Goal: Complete application form: Complete application form

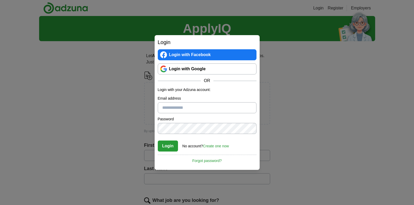
click at [182, 54] on link "Login with Facebook" at bounding box center [207, 54] width 99 height 11
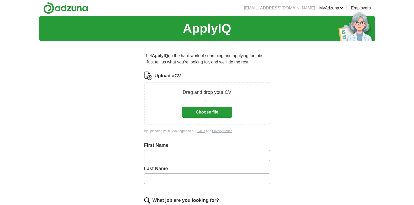
click at [213, 111] on button "Choose file" at bounding box center [207, 112] width 50 height 11
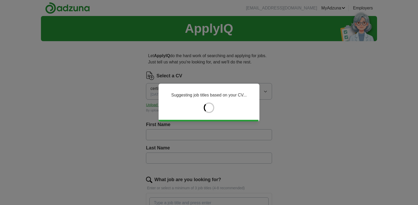
type input "*******"
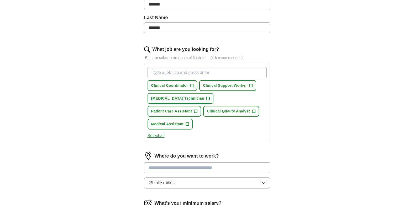
scroll to position [133, 0]
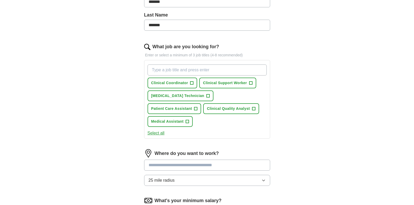
click at [188, 72] on input "What job are you looking for?" at bounding box center [207, 70] width 119 height 11
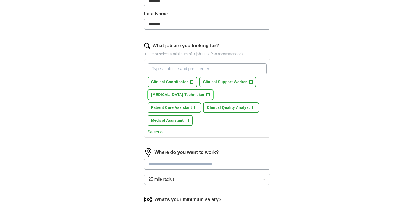
click at [176, 95] on span "Phlebotomy Technician" at bounding box center [177, 95] width 53 height 6
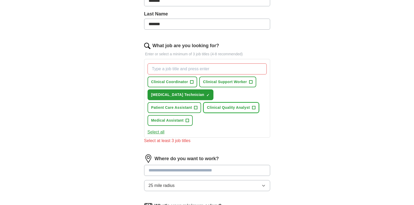
click at [207, 106] on span "Clinical Quality Analyst" at bounding box center [228, 108] width 43 height 6
click at [171, 80] on span "Clinical Coordinator" at bounding box center [169, 82] width 37 height 6
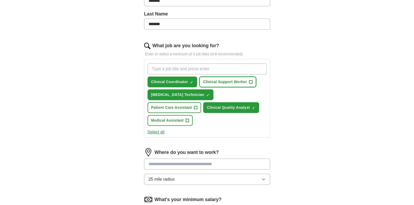
click at [221, 82] on span "Clinical Support Worker" at bounding box center [225, 82] width 44 height 6
click at [192, 105] on span "Patient Care Assistant" at bounding box center [171, 108] width 41 height 6
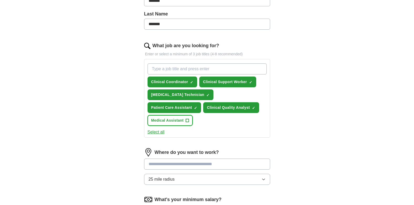
click at [193, 115] on button "Medical Assistant +" at bounding box center [170, 120] width 45 height 11
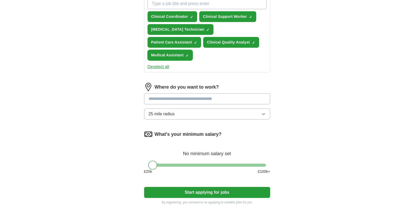
scroll to position [201, 0]
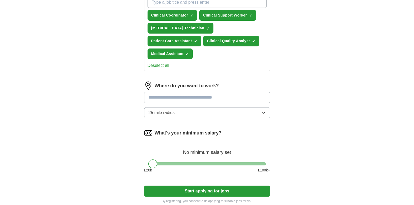
click at [187, 92] on input at bounding box center [207, 97] width 126 height 11
click at [198, 92] on input at bounding box center [207, 97] width 126 height 11
click at [182, 92] on input at bounding box center [207, 97] width 126 height 11
type input "*"
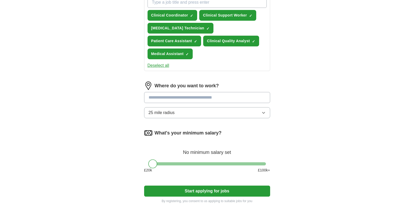
type input "*"
type input "*******"
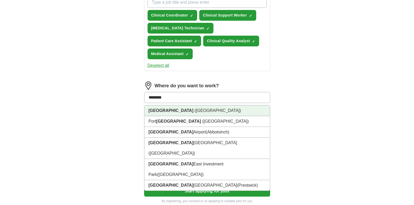
click at [195, 109] on span "([GEOGRAPHIC_DATA])" at bounding box center [218, 111] width 47 height 4
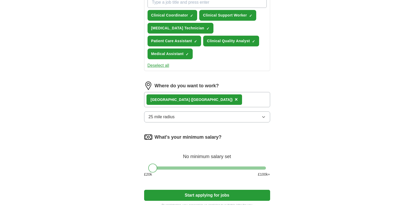
drag, startPoint x: 225, startPoint y: 89, endPoint x: 220, endPoint y: 89, distance: 5.3
click at [224, 92] on div "Glasgow (Scotland) ×" at bounding box center [207, 99] width 126 height 15
click at [213, 92] on div "Glasgow (Scotland) ×" at bounding box center [207, 99] width 126 height 15
click at [210, 92] on div "Glasgow (Scotland) ×" at bounding box center [207, 99] width 126 height 15
click at [202, 92] on div "Glasgow (Scotland) ×" at bounding box center [207, 99] width 126 height 15
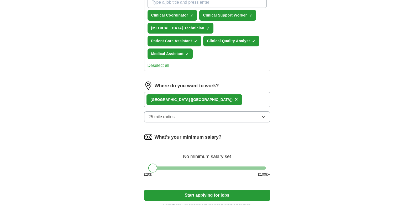
click at [223, 92] on div "Glasgow (Scotland) ×" at bounding box center [207, 99] width 126 height 15
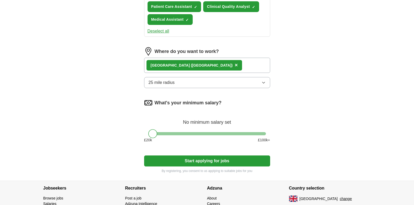
scroll to position [238, 0]
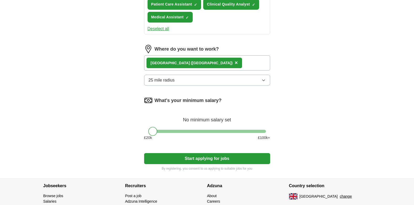
click at [201, 153] on button "Start applying for jobs" at bounding box center [207, 158] width 126 height 11
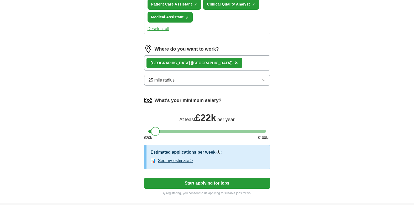
drag, startPoint x: 152, startPoint y: 117, endPoint x: 154, endPoint y: 119, distance: 2.8
click at [154, 127] on div at bounding box center [155, 131] width 9 height 9
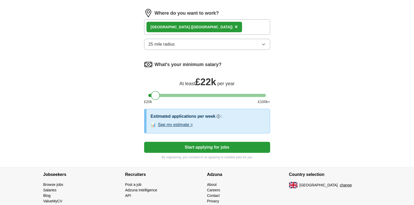
scroll to position [277, 0]
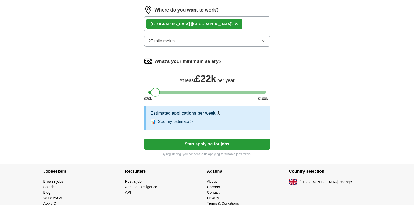
click at [227, 139] on button "Start applying for jobs" at bounding box center [207, 144] width 126 height 11
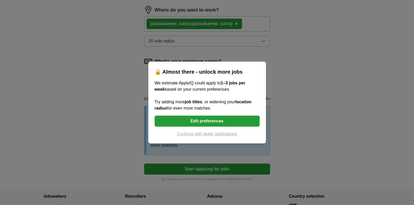
click at [325, 125] on div "🔒 Almost there - unlock more jobs We estimate ApplyIQ could apply to 1–3 jobs p…" at bounding box center [207, 102] width 414 height 205
click at [310, 125] on div "🔒 Almost there - unlock more jobs We estimate ApplyIQ could apply to 1–3 jobs p…" at bounding box center [207, 102] width 414 height 205
click at [225, 122] on button "Edit preferences" at bounding box center [207, 121] width 105 height 11
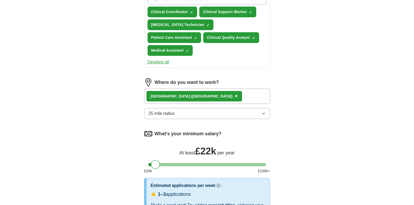
scroll to position [211, 0]
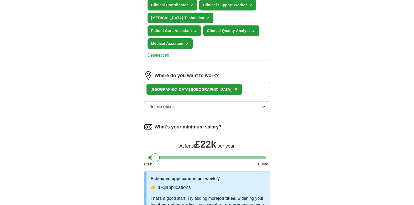
click at [219, 82] on div "Glasgow (Scotland) ×" at bounding box center [207, 89] width 126 height 15
click at [186, 101] on button "25 mile radius" at bounding box center [207, 106] width 126 height 11
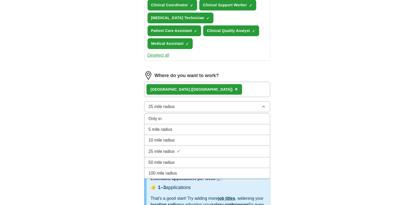
click at [181, 171] on div "100 mile radius" at bounding box center [207, 174] width 117 height 6
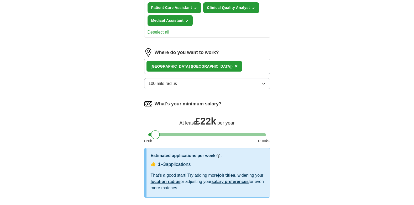
scroll to position [240, 0]
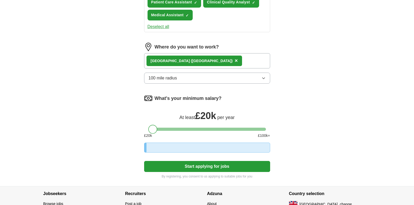
drag, startPoint x: 156, startPoint y: 117, endPoint x: 153, endPoint y: 120, distance: 3.2
click at [153, 125] on div at bounding box center [152, 129] width 9 height 9
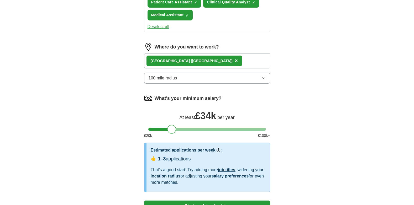
drag, startPoint x: 153, startPoint y: 120, endPoint x: 172, endPoint y: 117, distance: 18.8
click at [172, 125] on div at bounding box center [171, 129] width 9 height 9
drag, startPoint x: 170, startPoint y: 117, endPoint x: 155, endPoint y: 117, distance: 15.8
click at [155, 125] on div at bounding box center [155, 129] width 9 height 9
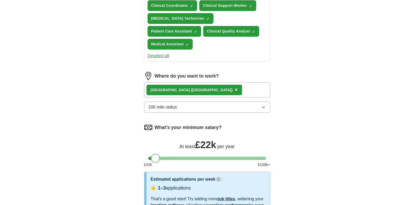
scroll to position [210, 0]
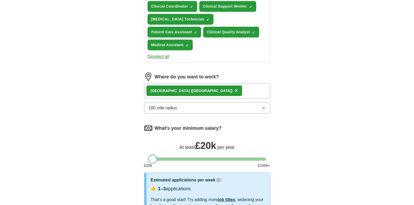
drag, startPoint x: 154, startPoint y: 148, endPoint x: 150, endPoint y: 149, distance: 4.5
click at [150, 155] on div at bounding box center [152, 159] width 9 height 9
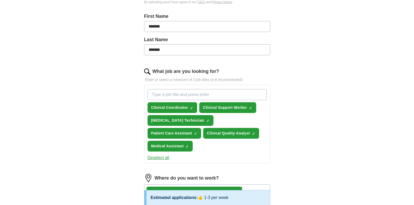
scroll to position [111, 0]
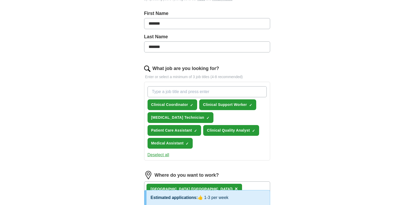
click at [200, 91] on input "What job are you looking for?" at bounding box center [207, 91] width 119 height 11
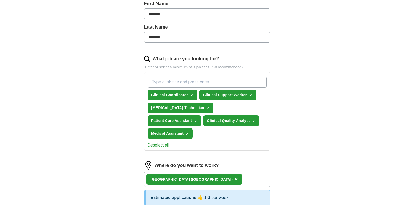
scroll to position [123, 0]
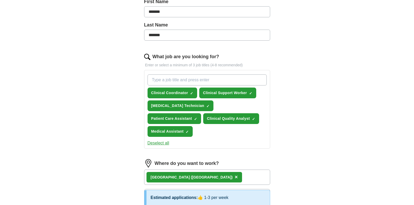
click at [163, 85] on input "What job are you looking for?" at bounding box center [207, 80] width 119 height 11
click at [162, 80] on input "What job are you looking for?" at bounding box center [207, 80] width 119 height 11
type input "m"
type input "research assistant"
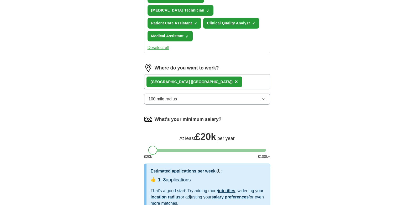
scroll to position [319, 0]
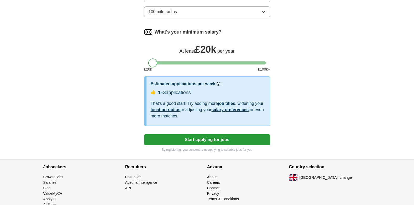
click at [224, 135] on button "Start applying for jobs" at bounding box center [207, 140] width 126 height 11
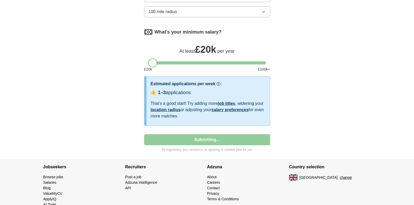
select select "**"
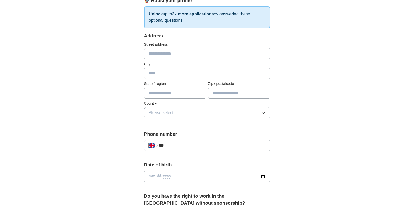
scroll to position [94, 0]
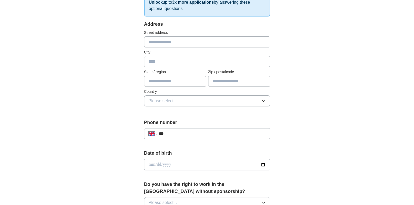
click at [168, 43] on input "text" at bounding box center [207, 42] width 126 height 11
type input "**********"
type input "*******"
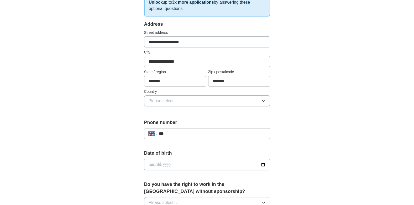
click at [163, 97] on button "Please select..." at bounding box center [207, 101] width 126 height 11
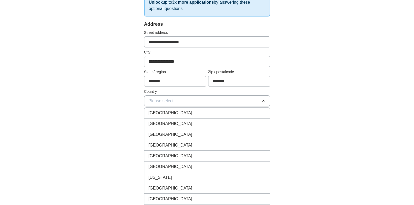
click at [172, 114] on span "[GEOGRAPHIC_DATA]" at bounding box center [171, 113] width 44 height 6
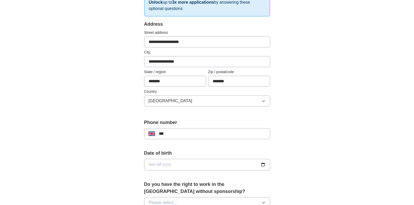
click at [173, 135] on input "***" at bounding box center [212, 134] width 107 height 6
type input "**********"
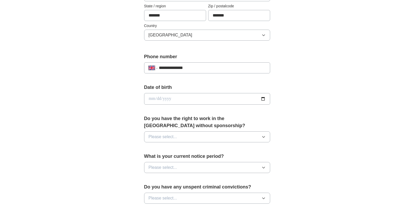
scroll to position [161, 0]
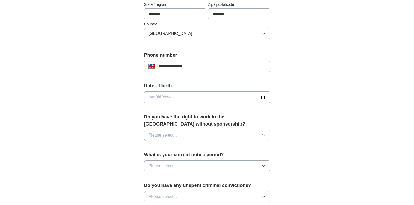
click at [192, 101] on input "date" at bounding box center [207, 98] width 126 height 12
click at [179, 94] on input "date" at bounding box center [207, 98] width 126 height 12
click at [155, 99] on input "date" at bounding box center [207, 98] width 126 height 12
type input "**********"
click at [305, 112] on div "**********" at bounding box center [207, 90] width 336 height 471
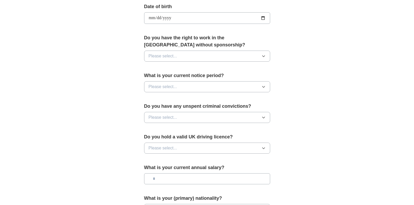
scroll to position [241, 0]
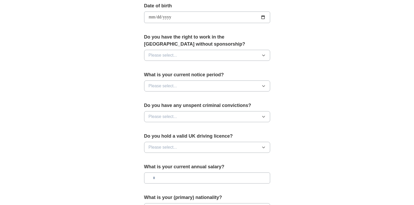
click at [223, 60] on button "Please select..." at bounding box center [207, 55] width 126 height 11
click at [159, 18] on input "**********" at bounding box center [207, 18] width 126 height 12
type input "**********"
click at [191, 49] on div "Do you have the right to work in the UK without sponsorship? Please select..." at bounding box center [207, 50] width 126 height 32
click at [213, 54] on button "Please select..." at bounding box center [207, 55] width 126 height 11
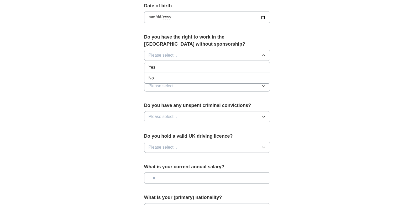
click at [173, 64] on li "Yes" at bounding box center [208, 67] width 126 height 11
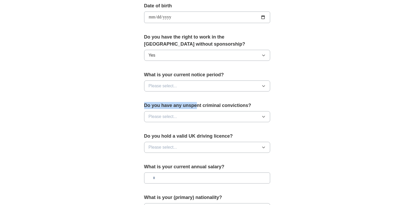
click at [196, 101] on form "**********" at bounding box center [207, 57] width 126 height 368
drag, startPoint x: 196, startPoint y: 101, endPoint x: 180, endPoint y: 88, distance: 20.9
click at [180, 88] on button "Please select..." at bounding box center [207, 86] width 126 height 11
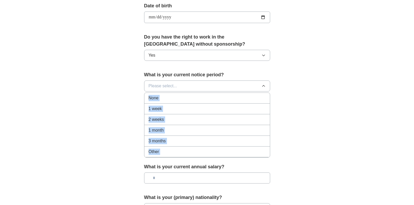
click at [228, 88] on button "Please select..." at bounding box center [207, 86] width 126 height 11
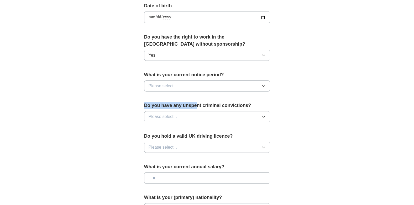
click at [218, 86] on button "Please select..." at bounding box center [207, 86] width 126 height 11
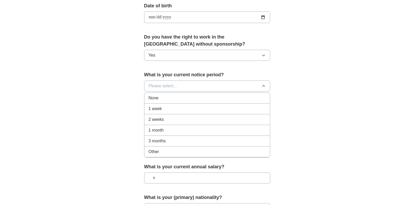
click at [342, 116] on div "**********" at bounding box center [207, 10] width 336 height 471
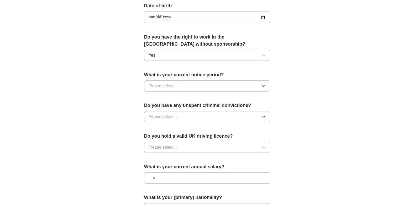
click at [258, 85] on button "Please select..." at bounding box center [207, 86] width 126 height 11
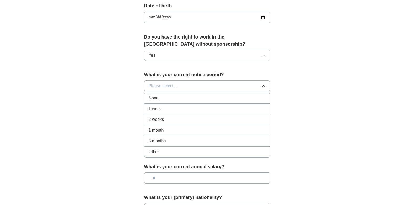
click at [171, 98] on div "None" at bounding box center [207, 98] width 117 height 6
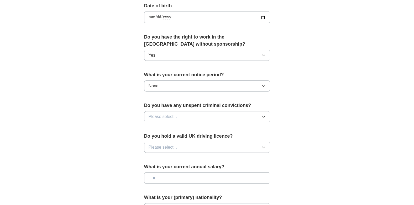
click at [206, 113] on button "Please select..." at bounding box center [207, 116] width 126 height 11
click at [164, 138] on div "No" at bounding box center [207, 140] width 117 height 6
click at [215, 145] on button "Please select..." at bounding box center [207, 147] width 126 height 11
click at [167, 159] on div "Yes" at bounding box center [207, 160] width 117 height 6
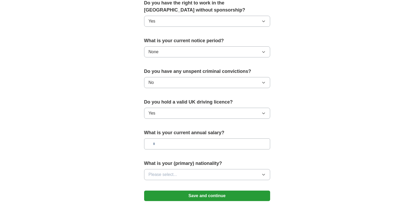
scroll to position [278, 0]
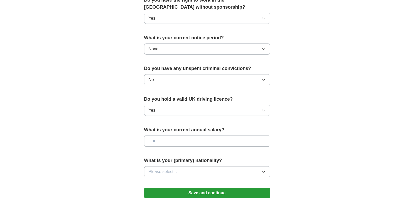
click at [230, 112] on button "Yes" at bounding box center [207, 110] width 126 height 11
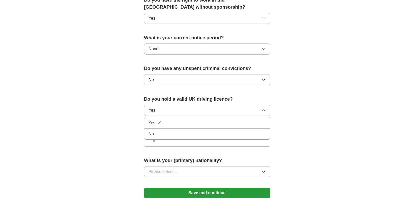
click at [170, 133] on div "No" at bounding box center [207, 134] width 117 height 6
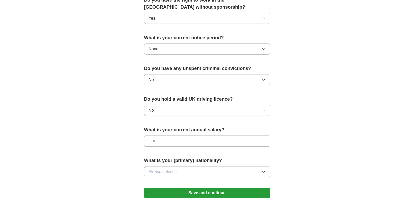
click at [208, 144] on input "text" at bounding box center [207, 141] width 126 height 11
type input "**"
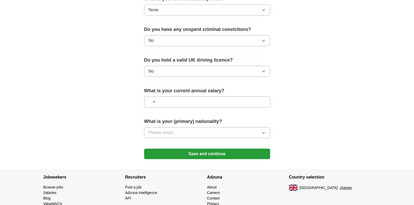
scroll to position [341, 0]
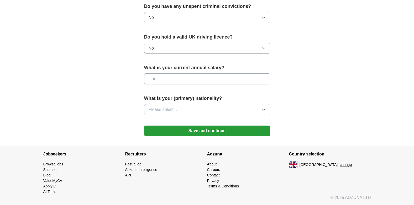
click at [213, 106] on button "Please select..." at bounding box center [207, 109] width 126 height 11
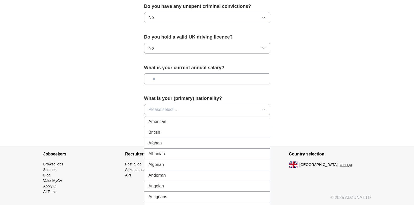
click at [200, 108] on button "Please select..." at bounding box center [207, 109] width 126 height 11
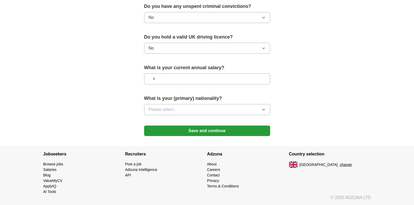
click at [264, 110] on icon "button" at bounding box center [264, 110] width 4 height 4
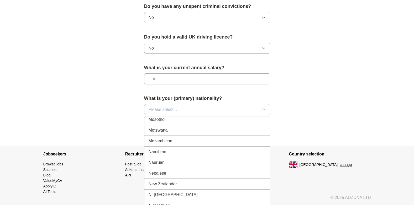
scroll to position [1354, 0]
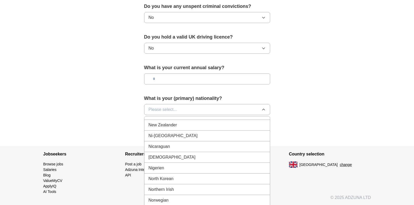
click at [170, 161] on li "[DEMOGRAPHIC_DATA]" at bounding box center [208, 157] width 126 height 11
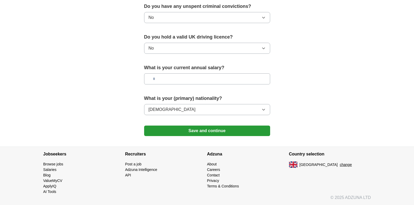
click at [202, 130] on button "Save and continue" at bounding box center [207, 131] width 126 height 11
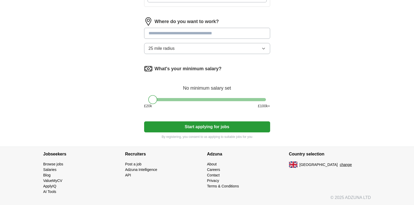
scroll to position [160, 0]
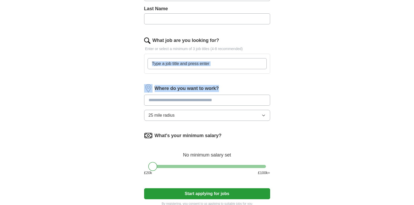
drag, startPoint x: 398, startPoint y: 61, endPoint x: 419, endPoint y: 81, distance: 28.6
click at [414, 81] on html "[EMAIL_ADDRESS][DOMAIN_NAME] [GEOGRAPHIC_DATA] Alerts Favourites CVs ApplyIQ Pr…" at bounding box center [207, 56] width 414 height 433
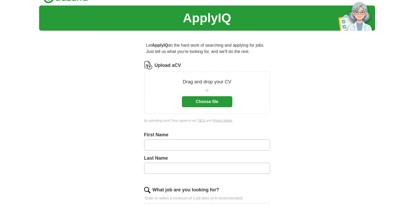
scroll to position [9, 0]
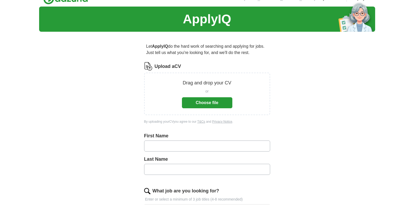
click at [201, 102] on button "Choose file" at bounding box center [207, 102] width 50 height 11
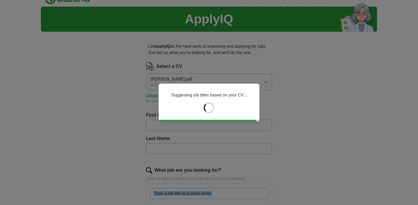
type input "*******"
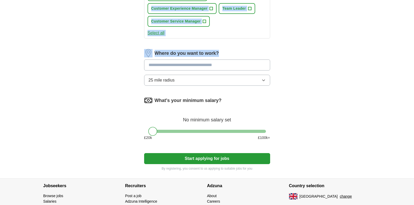
scroll to position [262, 0]
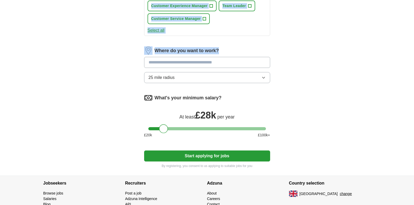
drag, startPoint x: 155, startPoint y: 130, endPoint x: 166, endPoint y: 129, distance: 10.8
click at [166, 129] on div at bounding box center [163, 129] width 9 height 9
click at [212, 156] on button "Start applying for jobs" at bounding box center [207, 156] width 126 height 11
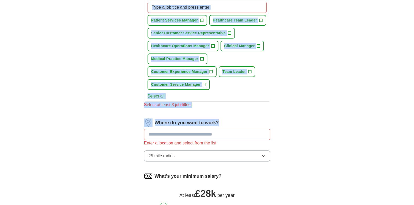
scroll to position [191, 0]
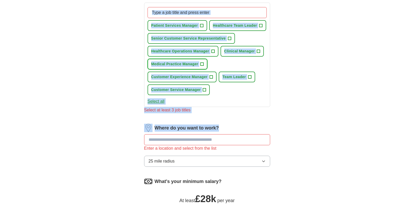
click at [189, 63] on span "Medical Practice Manager" at bounding box center [174, 64] width 47 height 6
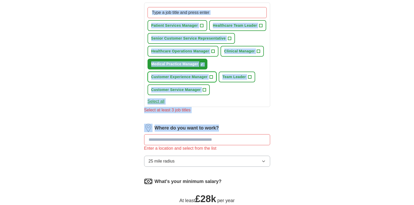
click at [193, 77] on span "Customer Experience Manager" at bounding box center [179, 77] width 56 height 6
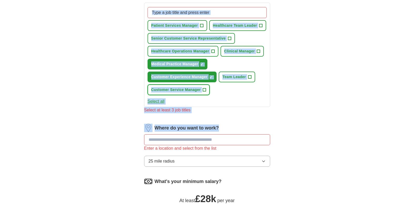
click at [173, 89] on span "Customer Service Manager" at bounding box center [176, 90] width 50 height 6
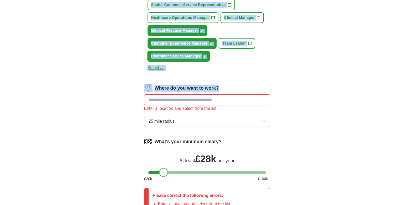
scroll to position [221, 0]
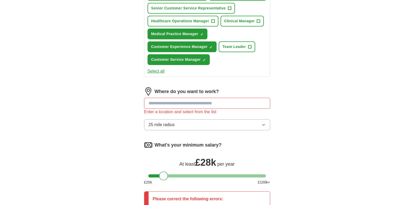
click at [179, 101] on input at bounding box center [207, 103] width 126 height 11
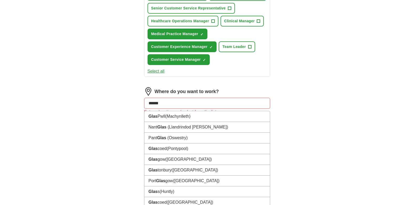
type input "*******"
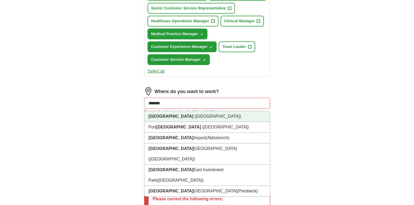
click at [188, 116] on li "[GEOGRAPHIC_DATA] ([GEOGRAPHIC_DATA])" at bounding box center [208, 116] width 126 height 11
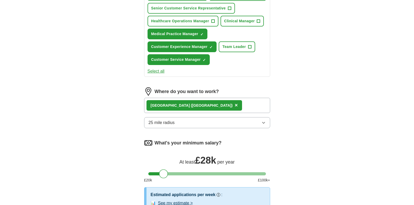
click at [234, 122] on button "25 mile radius" at bounding box center [207, 122] width 126 height 11
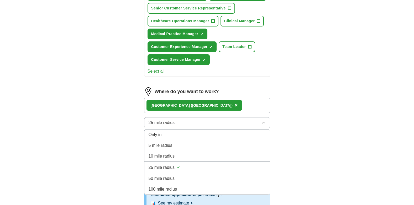
click at [192, 186] on li "100 mile radius" at bounding box center [208, 189] width 126 height 11
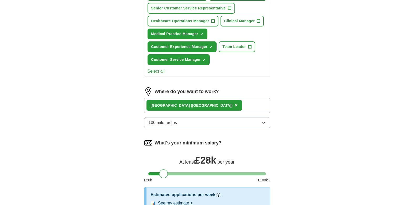
click at [253, 123] on button "100 mile radius" at bounding box center [207, 122] width 126 height 11
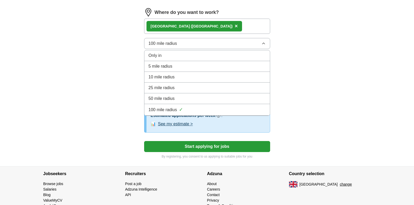
scroll to position [320, 0]
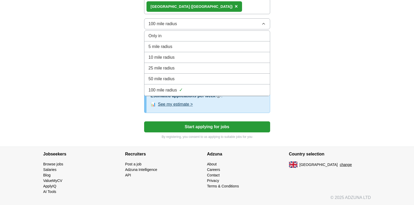
click at [181, 86] on li "100 mile radius ✓" at bounding box center [208, 91] width 126 height 12
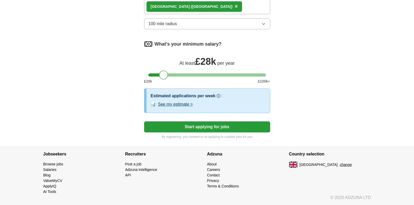
click at [207, 127] on button "Start applying for jobs" at bounding box center [207, 127] width 126 height 11
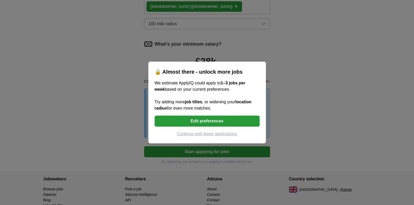
click at [292, 110] on div "🔒 Almost there - unlock more jobs We estimate ApplyIQ could apply to 1–3 jobs p…" at bounding box center [207, 102] width 414 height 205
click at [308, 68] on div "🔒 Almost there - unlock more jobs We estimate ApplyIQ could apply to 1–3 jobs p…" at bounding box center [207, 102] width 414 height 205
click at [216, 132] on button "Continue with fewer applications" at bounding box center [207, 134] width 105 height 6
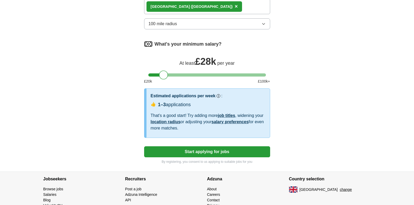
select select "**"
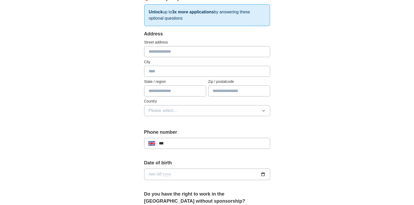
scroll to position [89, 0]
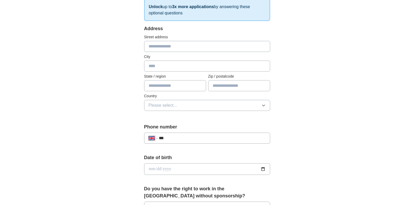
click at [164, 45] on input "text" at bounding box center [207, 46] width 126 height 11
type input "**********"
type input "*******"
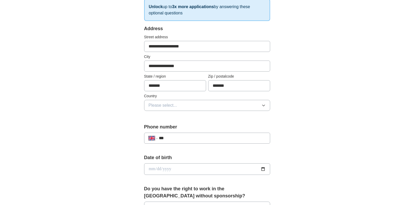
type input "**********"
click at [175, 104] on span "Please select..." at bounding box center [163, 105] width 29 height 6
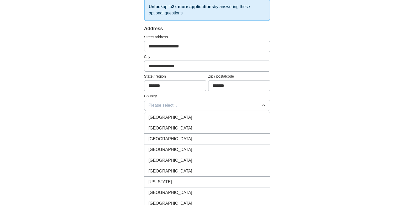
click at [170, 119] on span "[GEOGRAPHIC_DATA]" at bounding box center [171, 118] width 44 height 6
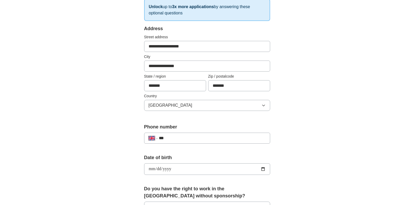
click at [187, 138] on input "***" at bounding box center [212, 138] width 107 height 6
type input "**********"
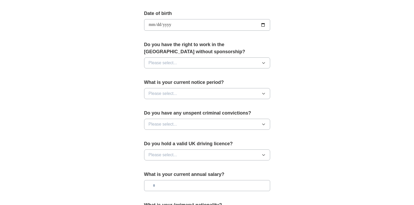
scroll to position [236, 0]
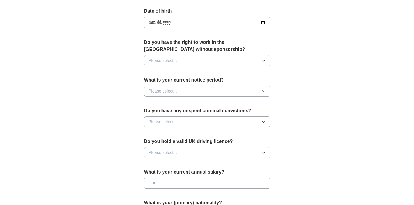
click at [192, 60] on button "Please select..." at bounding box center [207, 60] width 126 height 11
click at [164, 73] on div "Yes" at bounding box center [207, 73] width 117 height 6
click at [175, 91] on span "Please select..." at bounding box center [163, 91] width 29 height 6
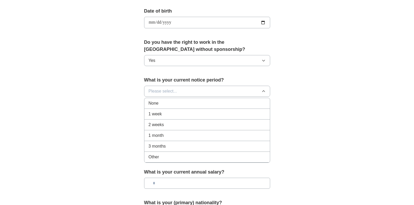
click at [167, 106] on div "None" at bounding box center [207, 103] width 117 height 6
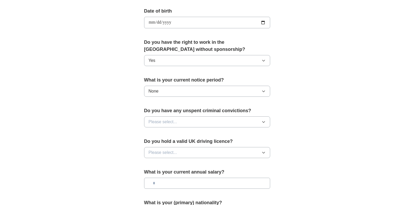
click at [177, 122] on button "Please select..." at bounding box center [207, 122] width 126 height 11
click at [164, 142] on div "No" at bounding box center [207, 145] width 117 height 6
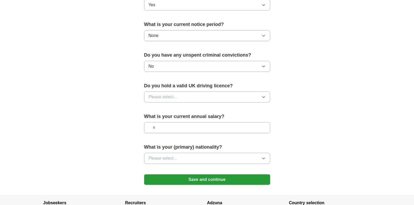
scroll to position [301, 0]
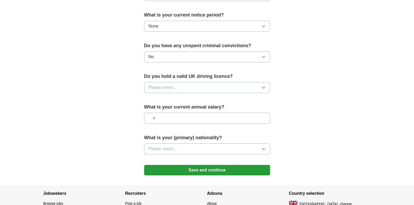
click at [244, 87] on button "Please select..." at bounding box center [207, 87] width 126 height 11
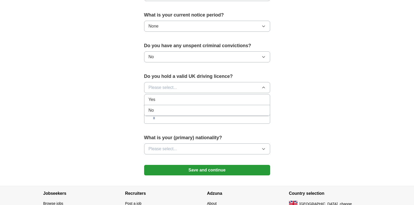
click at [188, 110] on div "No" at bounding box center [207, 110] width 117 height 6
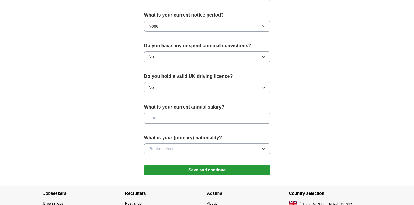
click at [183, 114] on input "text" at bounding box center [207, 118] width 126 height 11
click at [186, 148] on button "Please select..." at bounding box center [207, 149] width 126 height 11
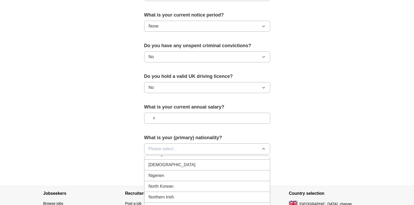
scroll to position [1385, 0]
click at [236, 170] on li "[DEMOGRAPHIC_DATA]" at bounding box center [208, 166] width 126 height 11
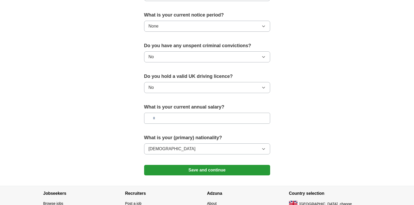
click at [201, 174] on button "Save and continue" at bounding box center [207, 170] width 126 height 11
